Goal: Task Accomplishment & Management: Use online tool/utility

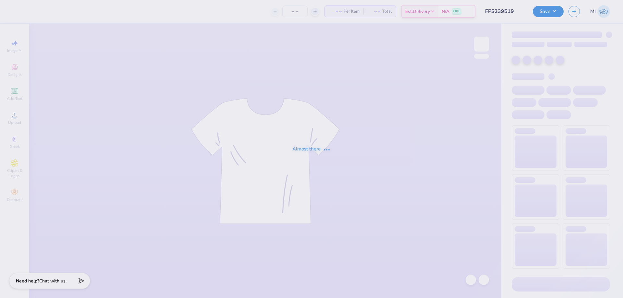
type input "FPS239519"
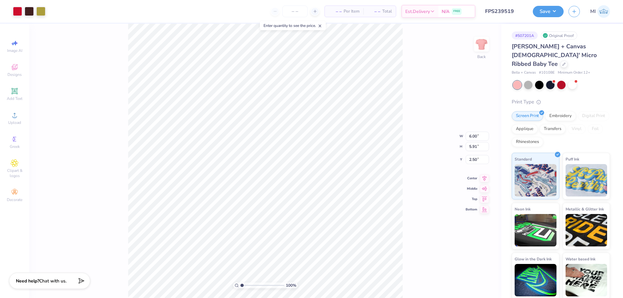
type input "2.23"
click at [247, 285] on input "range" at bounding box center [262, 286] width 44 height 6
click at [15, 119] on circle at bounding box center [15, 118] width 4 height 4
click at [469, 132] on input "6.00" at bounding box center [477, 131] width 23 height 9
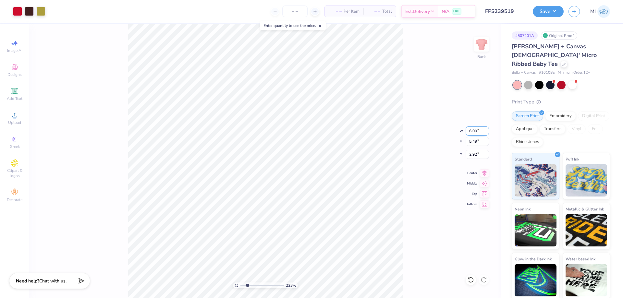
click at [469, 132] on input "6.00" at bounding box center [477, 131] width 23 height 9
type input "11.02"
type input "10.09"
type input "3.37"
click at [471, 132] on input "11.02" at bounding box center [477, 131] width 23 height 9
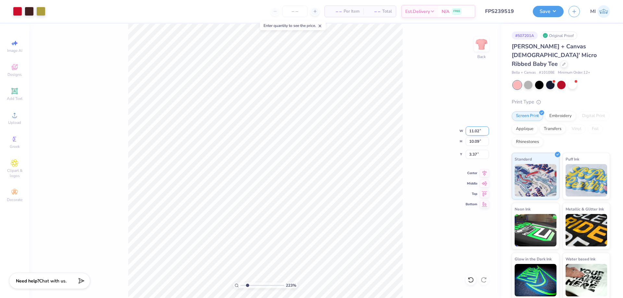
click at [471, 132] on input "11.02" at bounding box center [477, 131] width 23 height 9
paste input "6.00"
type input "6.00"
type input "5.49"
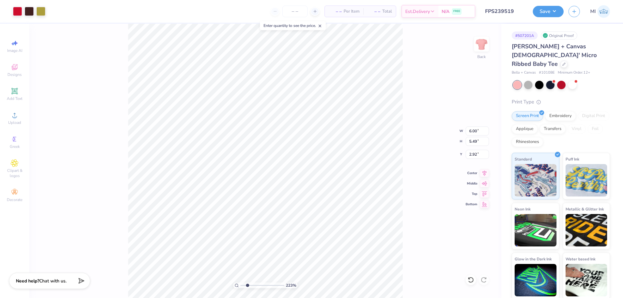
type input "5.66"
click at [476, 160] on div "223 % Back W 6.00 6.00 " H 5.49 5.49 " Y 5.66 5.66 " Center Middle Top Bottom" at bounding box center [265, 161] width 472 height 274
click at [475, 155] on div "223 % Back W 6.00 6.00 " H 5.49 5.49 " Y 5.66 5.66 " Center Middle Top Bottom" at bounding box center [265, 161] width 472 height 274
click at [475, 156] on div "223 % Back W 6.00 6.00 " H 5.49 5.49 " Y 5.66 5.66 " Center Middle Top Bottom" at bounding box center [265, 161] width 472 height 274
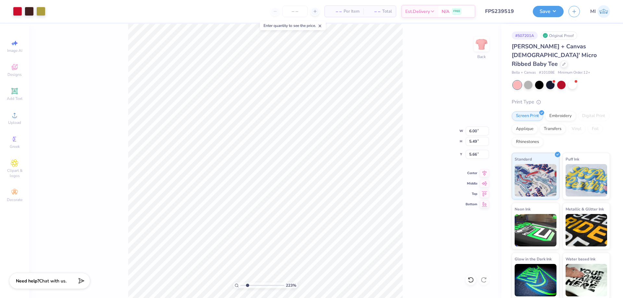
click at [476, 155] on div "223 % Back W 6.00 6.00 " H 5.49 5.49 " Y 5.66 5.66 " Center Middle Top Bottom" at bounding box center [265, 161] width 472 height 274
click at [477, 156] on input "5.66" at bounding box center [477, 154] width 23 height 9
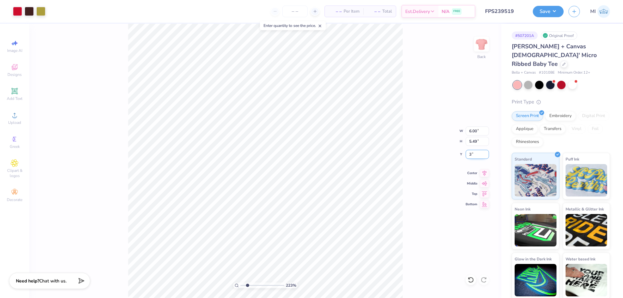
type input "3.00"
click at [325, 287] on li "Send to Back" at bounding box center [324, 290] width 51 height 13
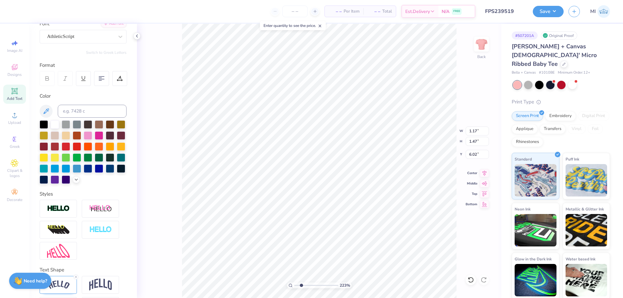
scroll to position [78, 0]
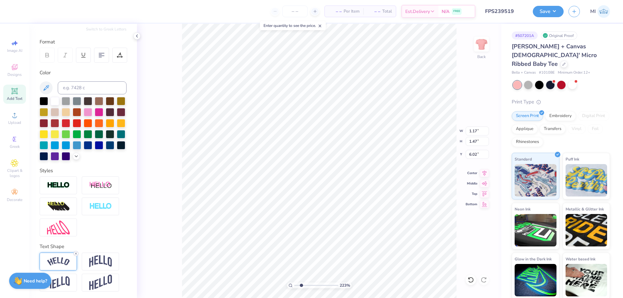
click at [76, 255] on icon at bounding box center [76, 254] width 4 height 4
type input "6.08"
type input "1.20"
type input "0.36"
type input "6.38"
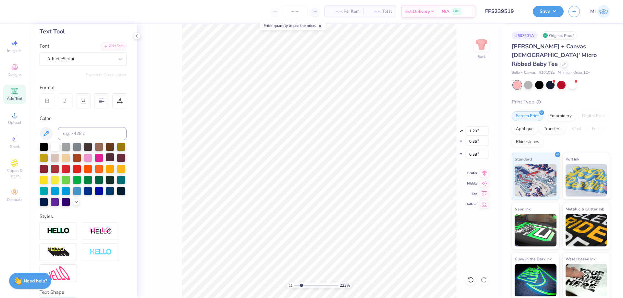
scroll to position [0, 0]
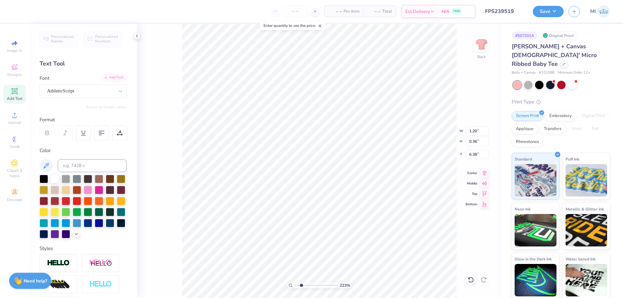
click at [118, 77] on div "Add Font" at bounding box center [114, 77] width 26 height 7
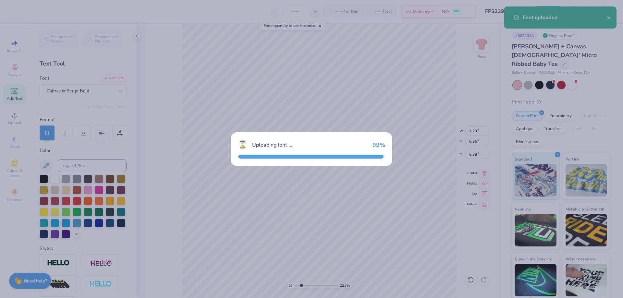
type input "1.34"
type input "0.40"
type input "6.36"
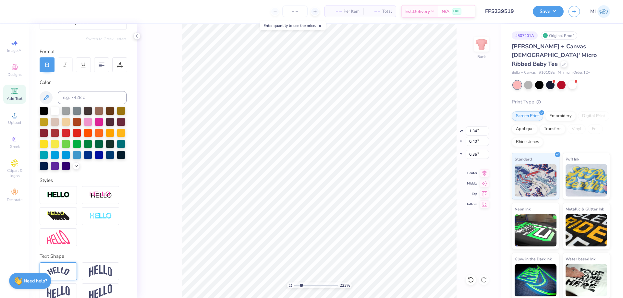
scroll to position [80, 0]
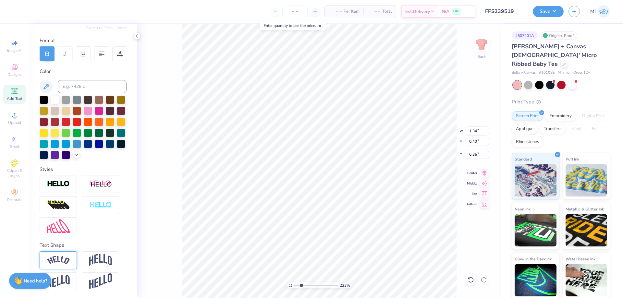
click at [59, 258] on img at bounding box center [58, 260] width 23 height 9
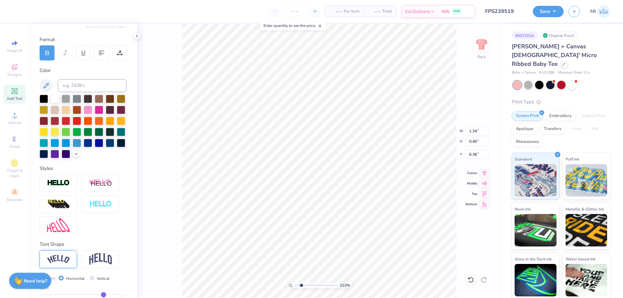
type input "1.70"
type input "0.55"
type input "6.28"
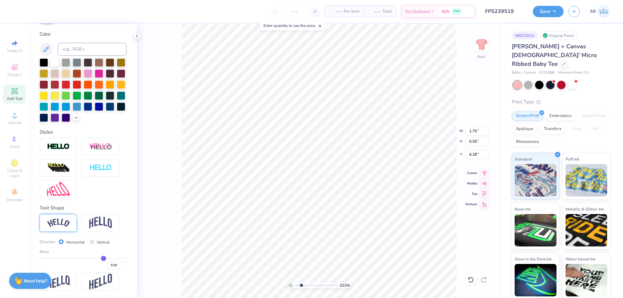
scroll to position [118, 0]
click at [119, 268] on input "0.49" at bounding box center [116, 265] width 19 height 8
drag, startPoint x: 118, startPoint y: 266, endPoint x: 114, endPoint y: 265, distance: 4.0
click at [114, 265] on input "0.49" at bounding box center [116, 265] width 19 height 8
type input "0.35"
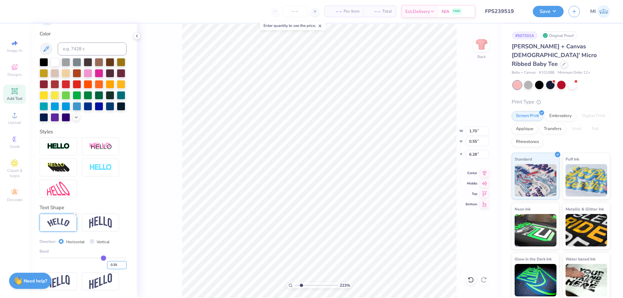
type input "0.35"
type input "1.57"
type input "0.45"
type input "6.33"
type input "1.12"
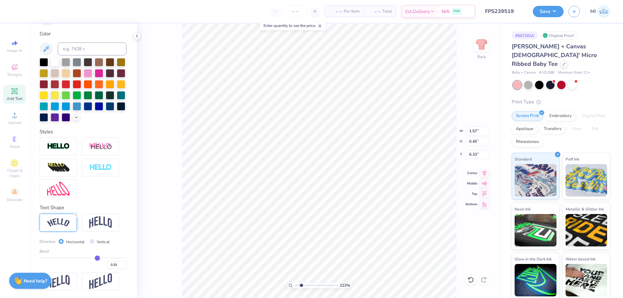
type input "0.32"
type input "6.46"
type input "1.08"
type input "0.62"
click at [115, 266] on input "0.35" at bounding box center [116, 265] width 19 height 8
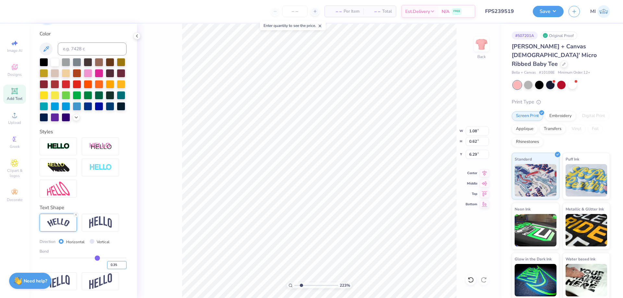
type input "6.15"
drag, startPoint x: 114, startPoint y: 267, endPoint x: 126, endPoint y: 266, distance: 12.4
click at [126, 265] on input "0.35" at bounding box center [116, 265] width 19 height 8
type input "0.5"
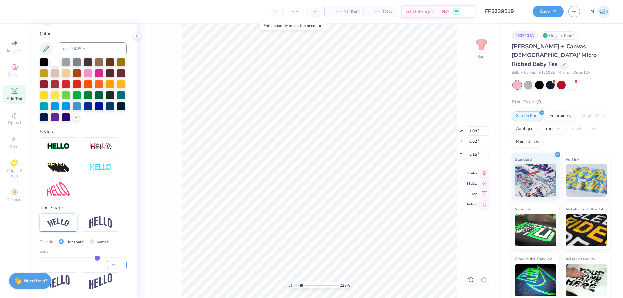
type input "0.50"
type input "1.11"
type input "0.66"
type input "6.22"
type input "1.02"
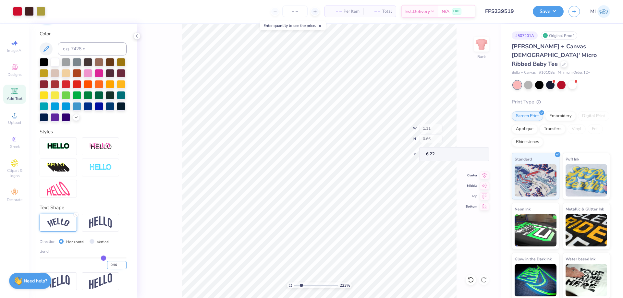
type input "0.61"
type input "6.21"
drag, startPoint x: 301, startPoint y: 286, endPoint x: 276, endPoint y: 287, distance: 25.3
type input "1"
click at [294, 287] on input "range" at bounding box center [316, 286] width 44 height 6
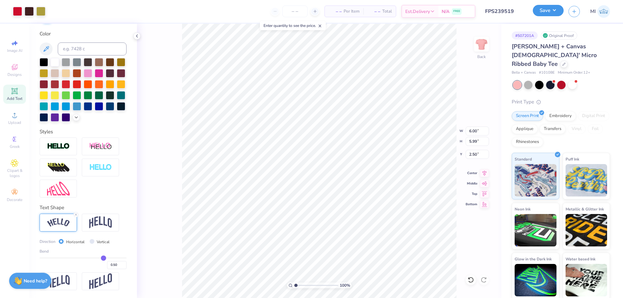
click at [551, 12] on button "Save" at bounding box center [548, 10] width 31 height 11
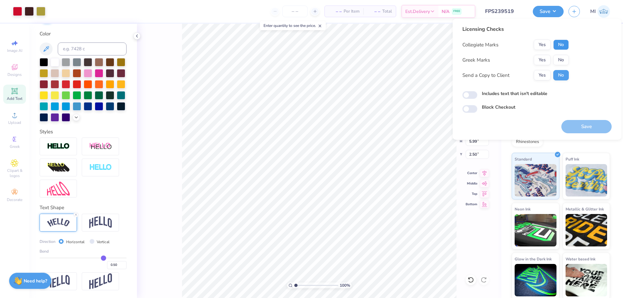
click at [558, 45] on button "No" at bounding box center [561, 45] width 16 height 10
click at [542, 61] on button "Yes" at bounding box center [542, 60] width 17 height 10
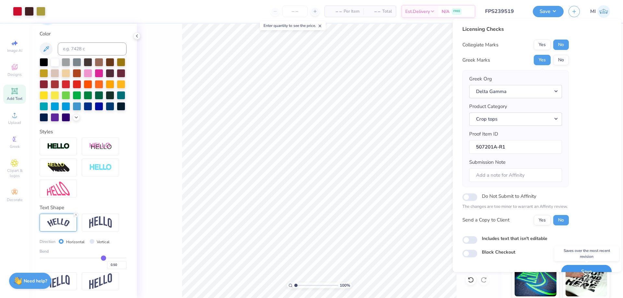
click at [569, 268] on button "Save" at bounding box center [586, 271] width 50 height 13
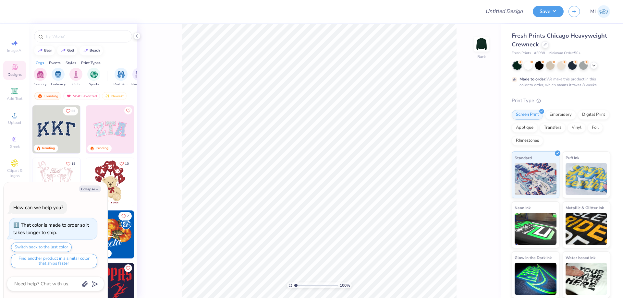
type textarea "x"
